Goal: Task Accomplishment & Management: Manage account settings

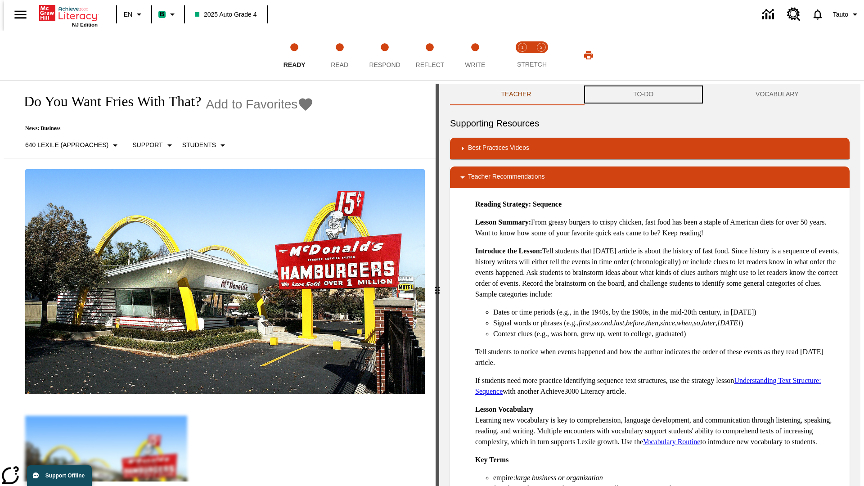
click at [643, 94] on button "TO-DO" at bounding box center [643, 95] width 122 height 22
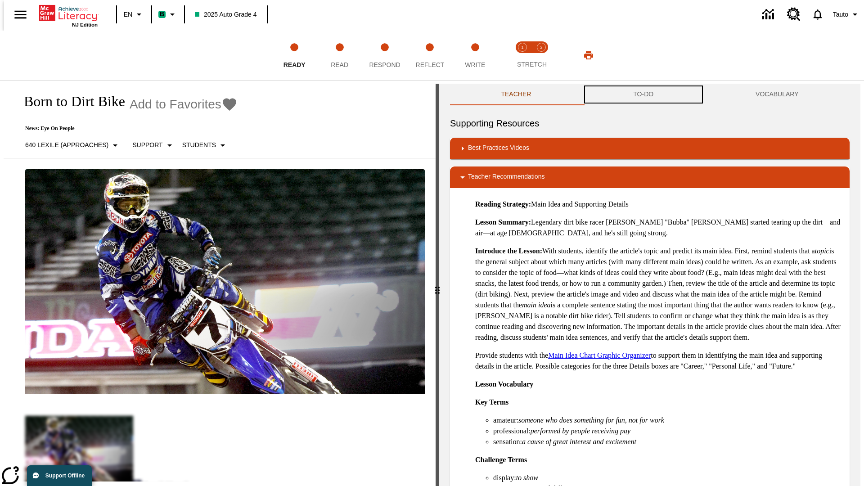
click at [643, 94] on button "TO-DO" at bounding box center [643, 95] width 122 height 22
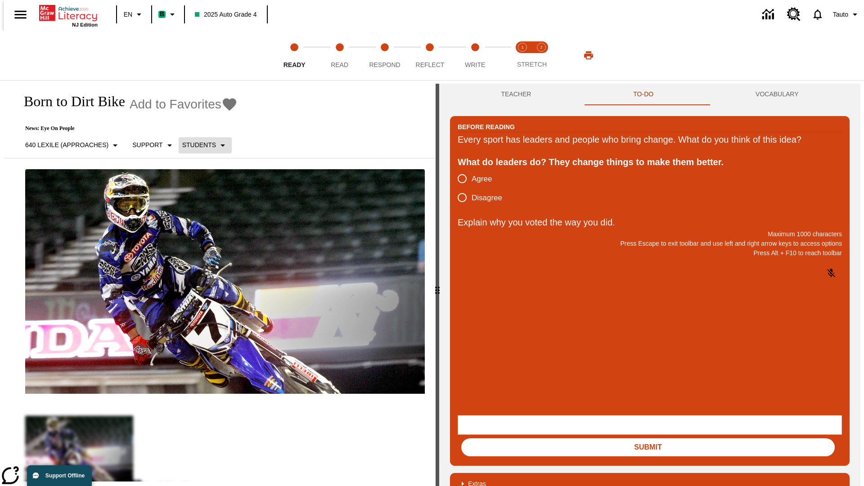
click at [200, 145] on p "Students" at bounding box center [199, 144] width 34 height 9
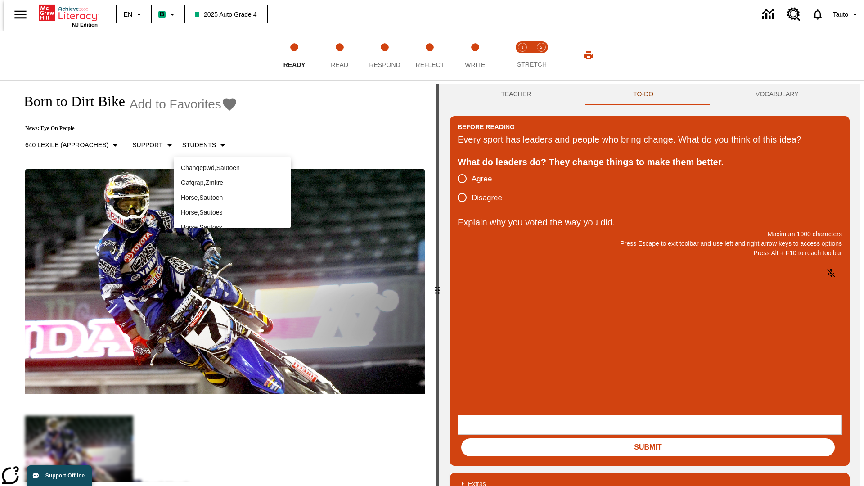
click at [232, 193] on p "Horse , Sautoen" at bounding box center [232, 197] width 103 height 9
